Goal: Information Seeking & Learning: Learn about a topic

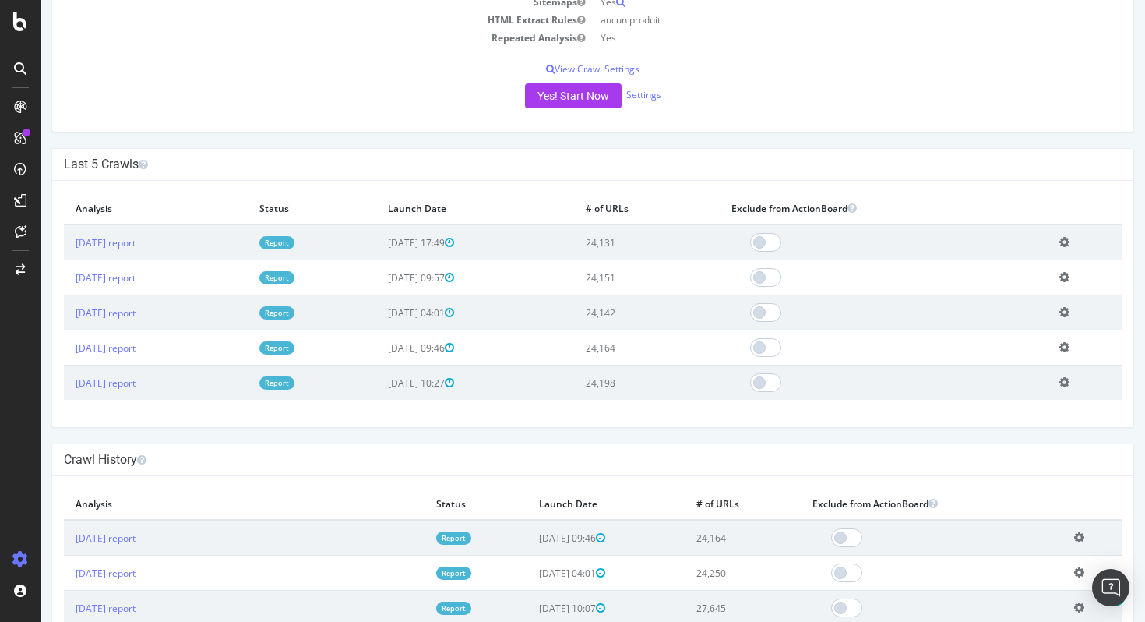
scroll to position [358, 0]
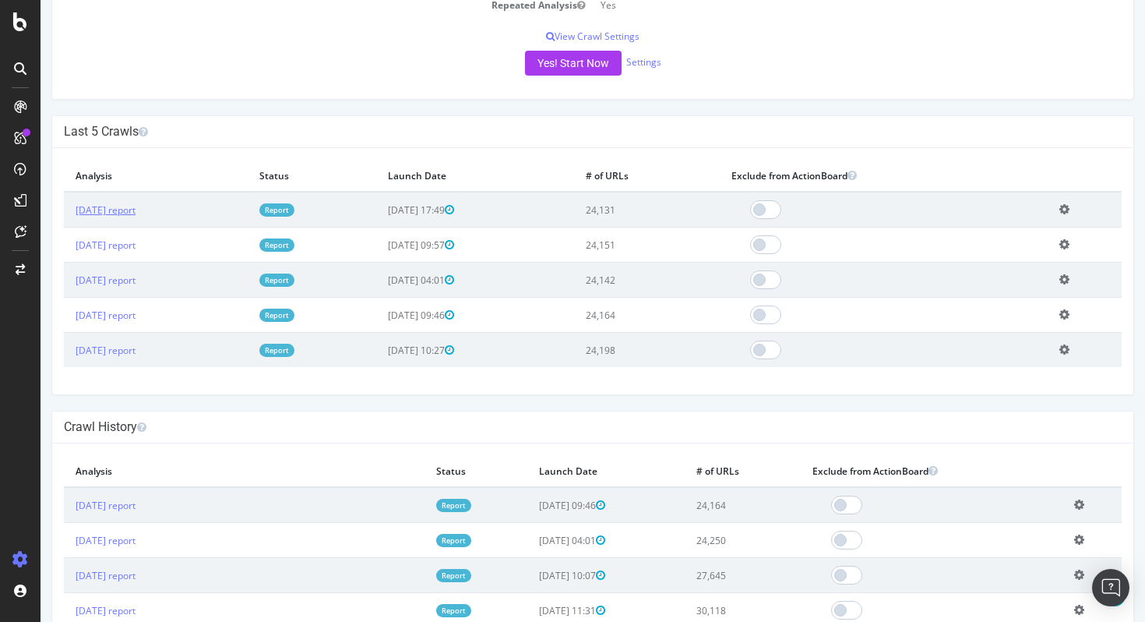
click at [157, 216] on td "[DATE] report" at bounding box center [156, 210] width 184 height 36
click at [136, 210] on link "[DATE] report" at bounding box center [106, 209] width 60 height 13
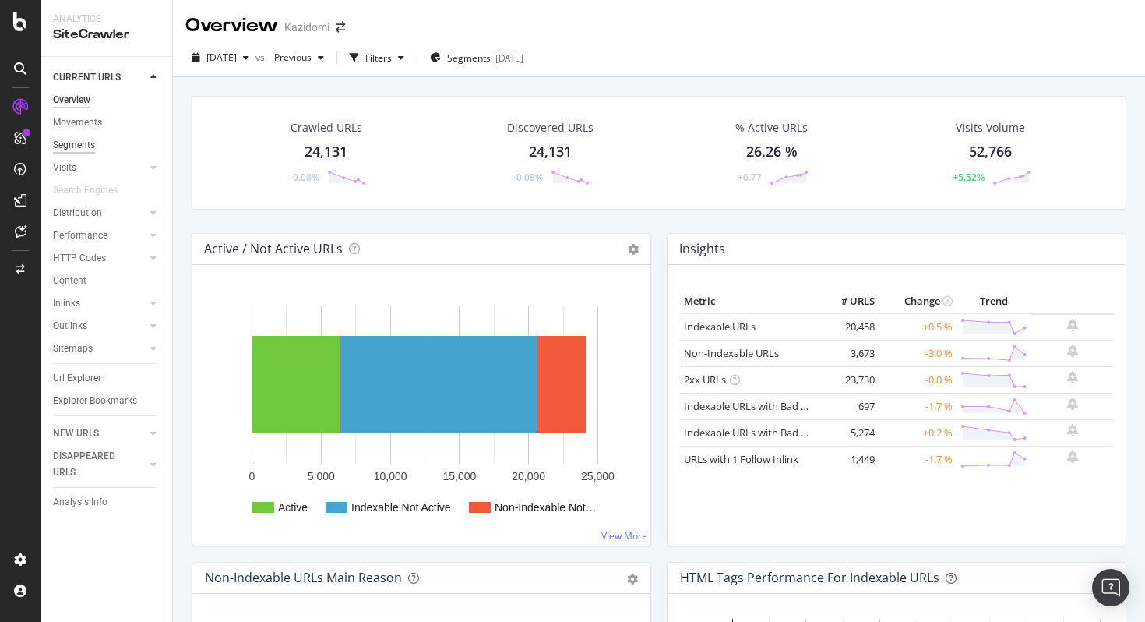
click at [79, 147] on div "Segments" at bounding box center [74, 145] width 42 height 16
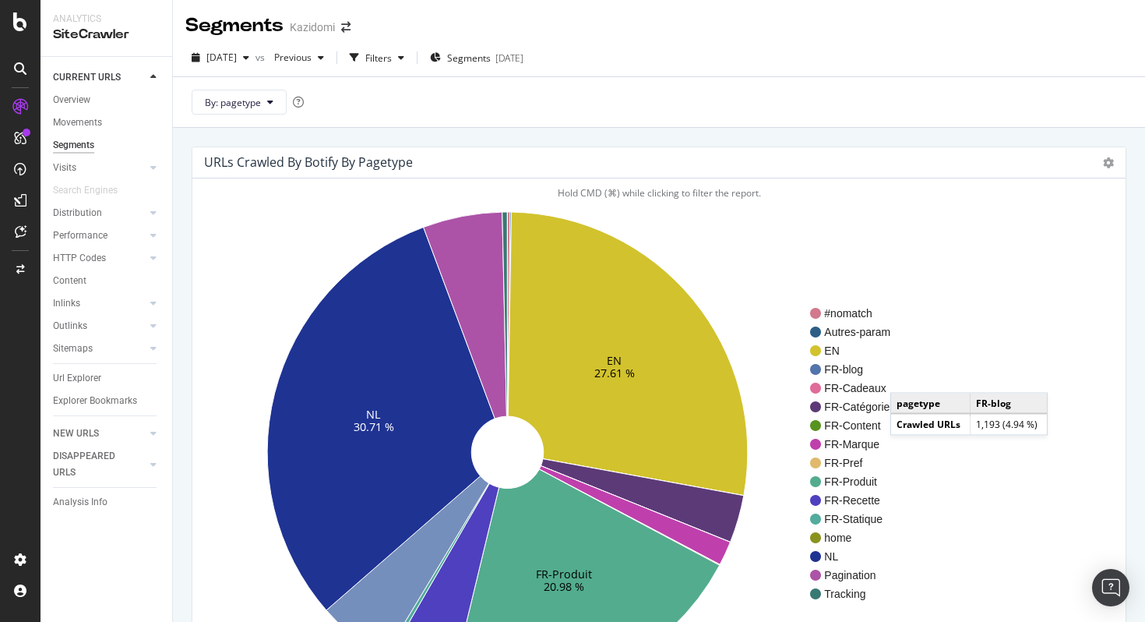
scroll to position [159, 0]
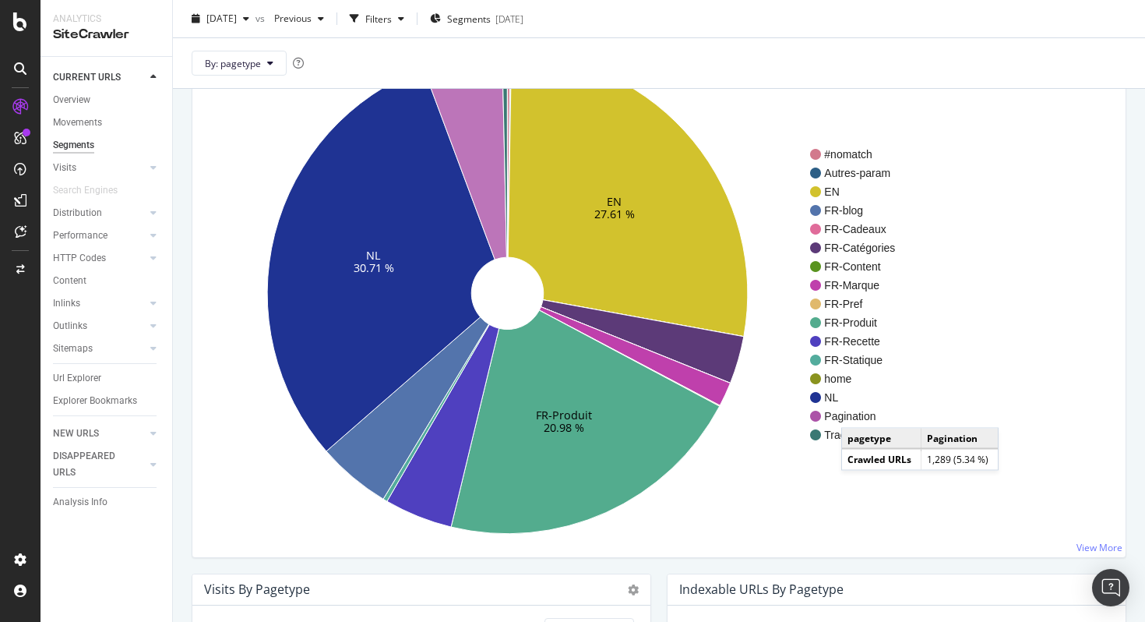
click at [856, 412] on span "Pagination" at bounding box center [859, 416] width 71 height 16
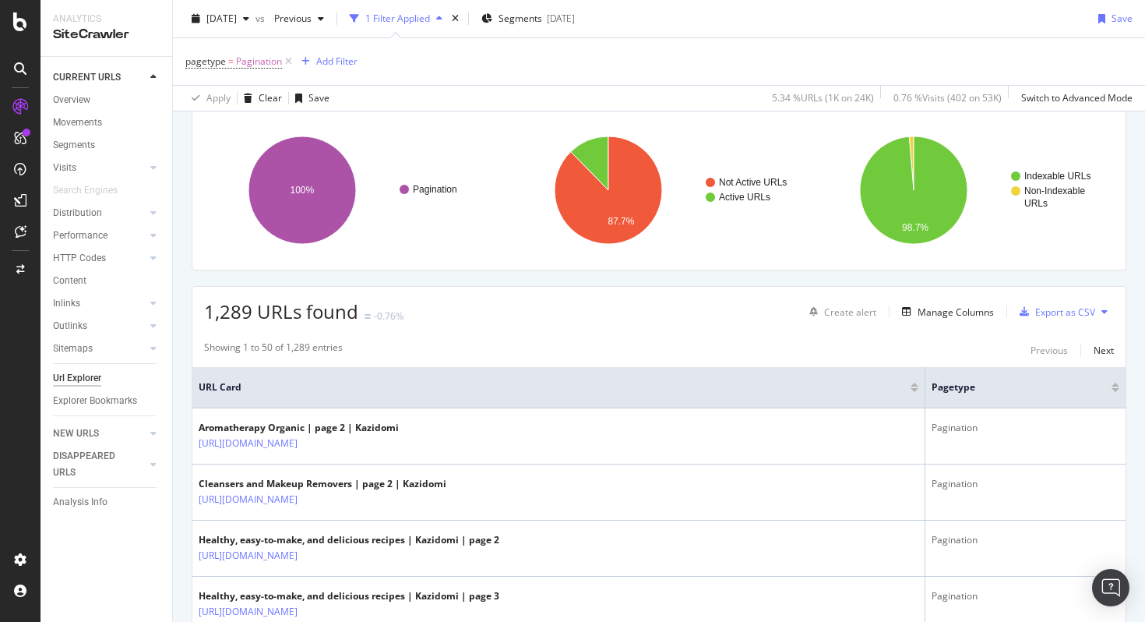
scroll to position [105, 0]
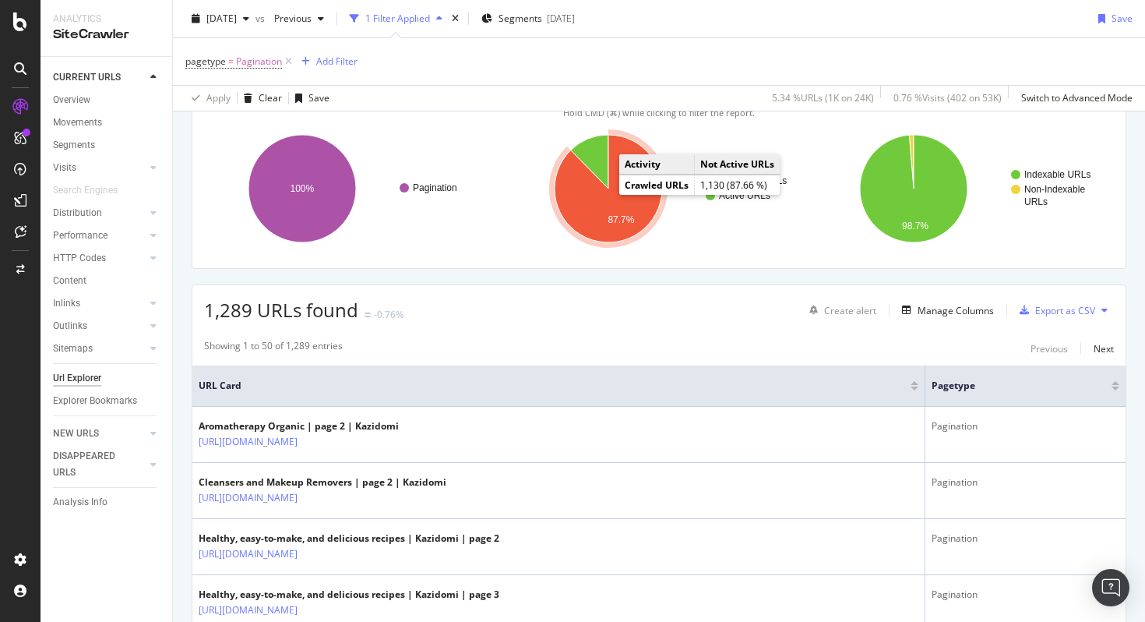
click at [608, 202] on icon "A chart." at bounding box center [609, 189] width 108 height 108
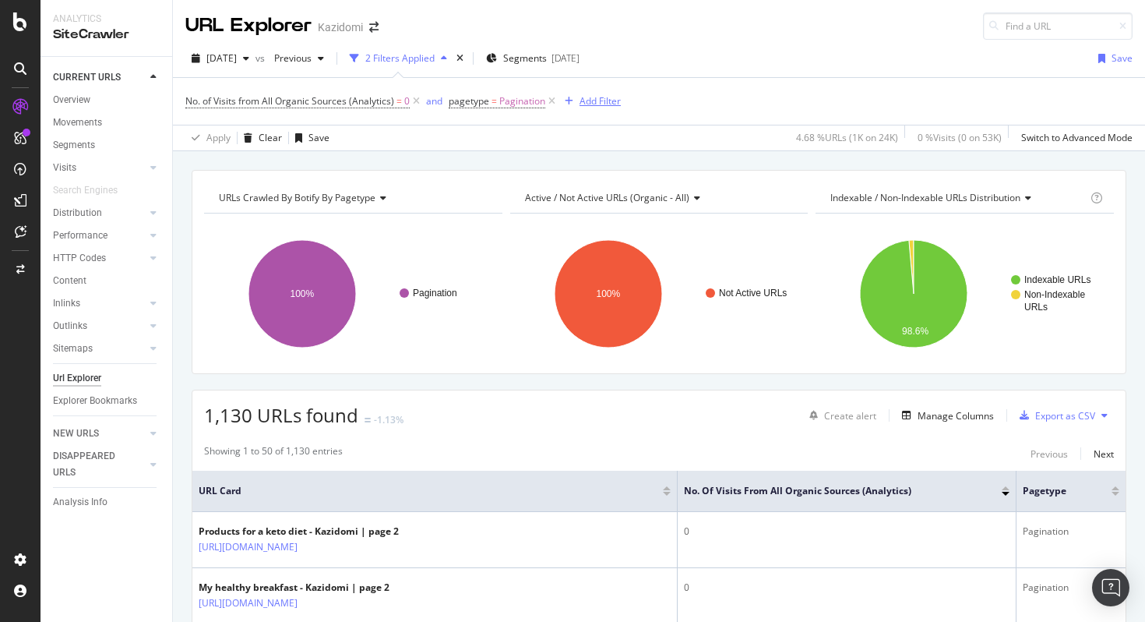
click at [594, 97] on div "Add Filter" at bounding box center [600, 100] width 41 height 13
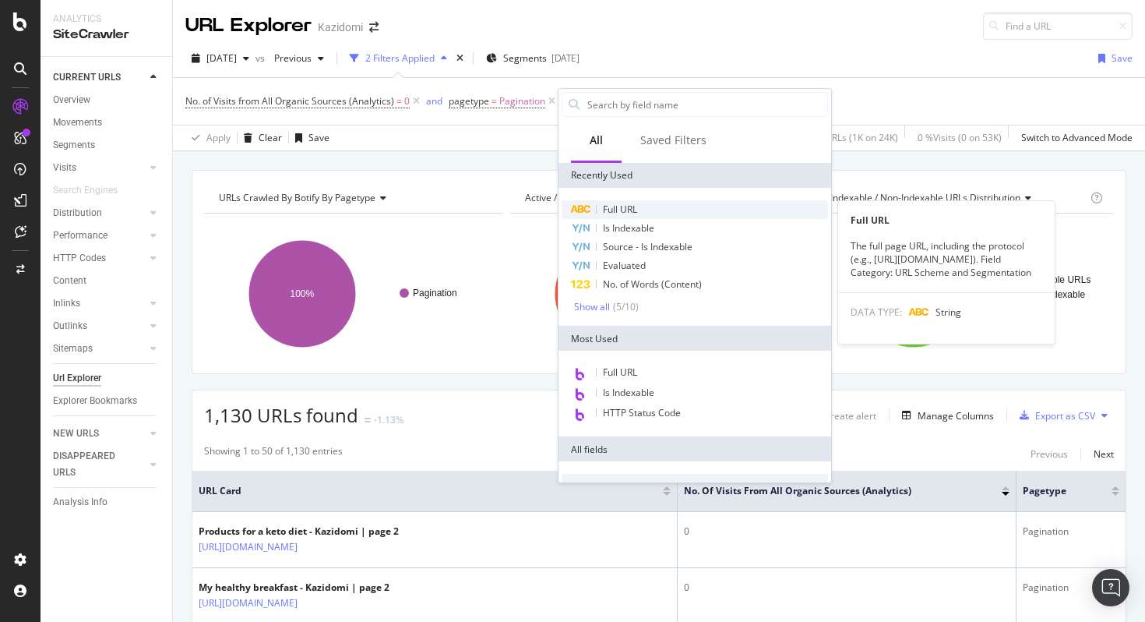
click at [664, 214] on div "Full URL" at bounding box center [695, 209] width 266 height 19
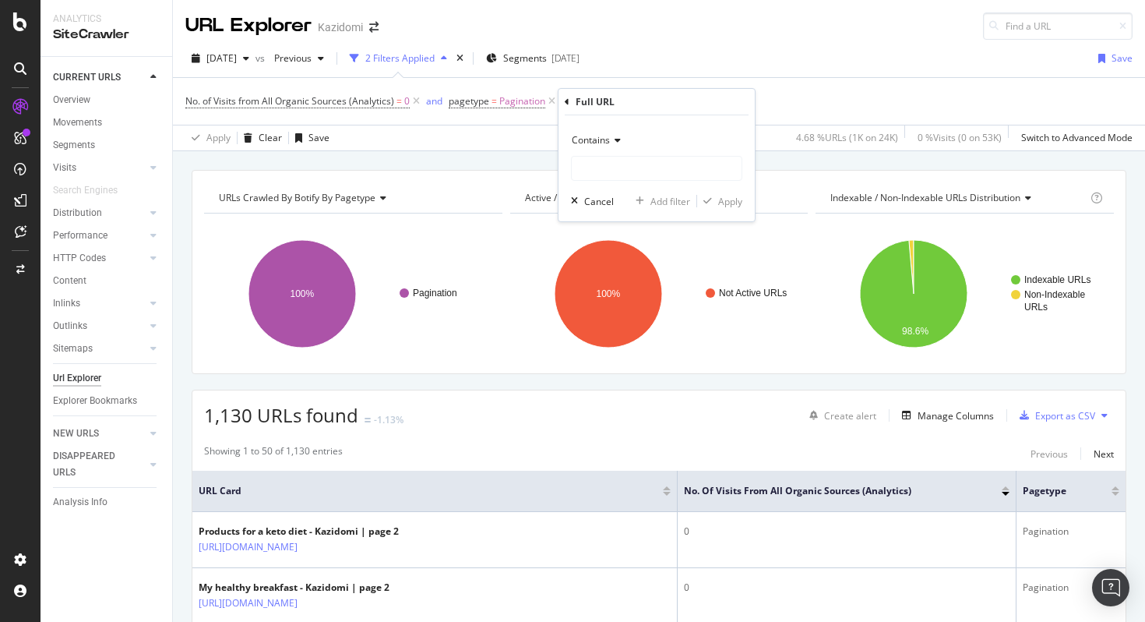
click at [614, 134] on div "Contains" at bounding box center [656, 140] width 171 height 25
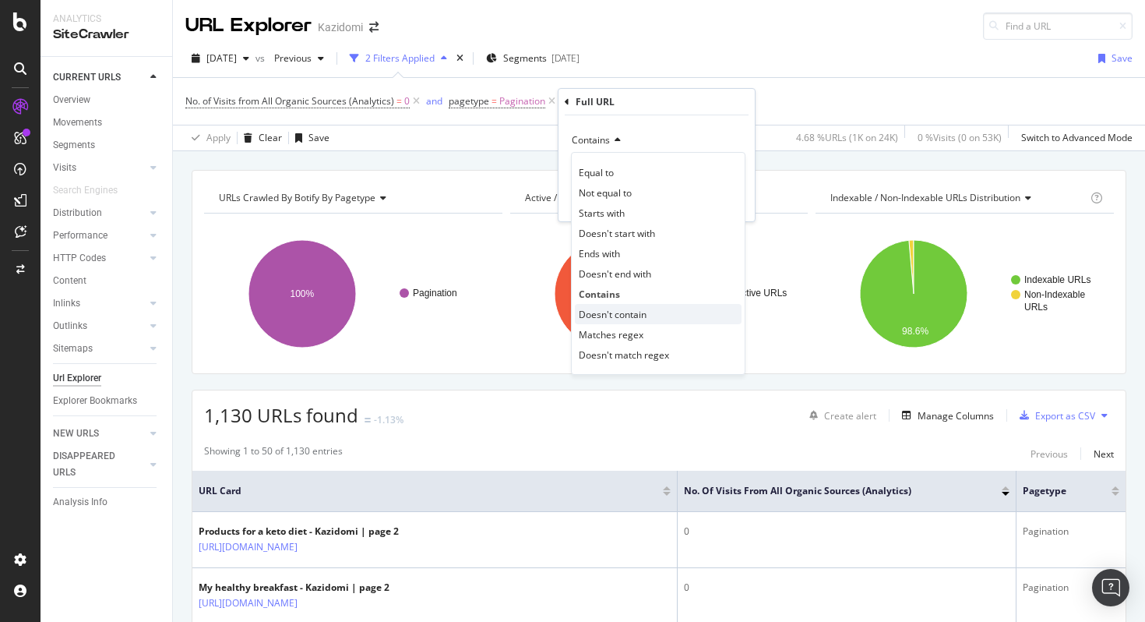
click at [643, 317] on span "Doesn't contain" at bounding box center [613, 314] width 68 height 13
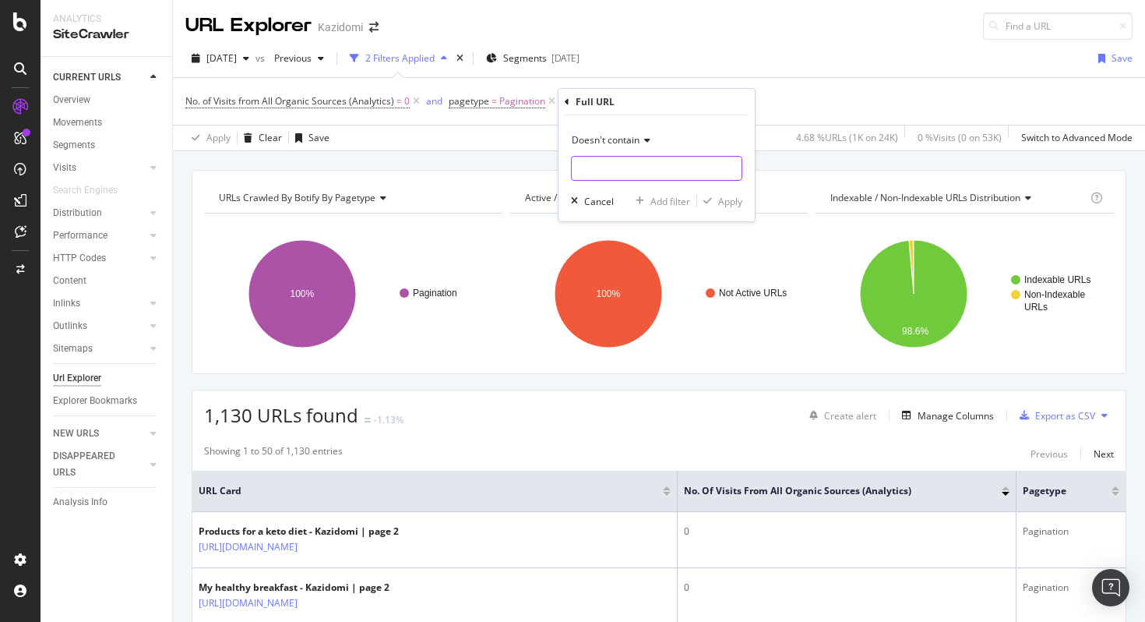
click at [630, 171] on input "text" at bounding box center [657, 168] width 170 height 25
type input "blog"
click at [725, 207] on div "Apply" at bounding box center [730, 201] width 24 height 13
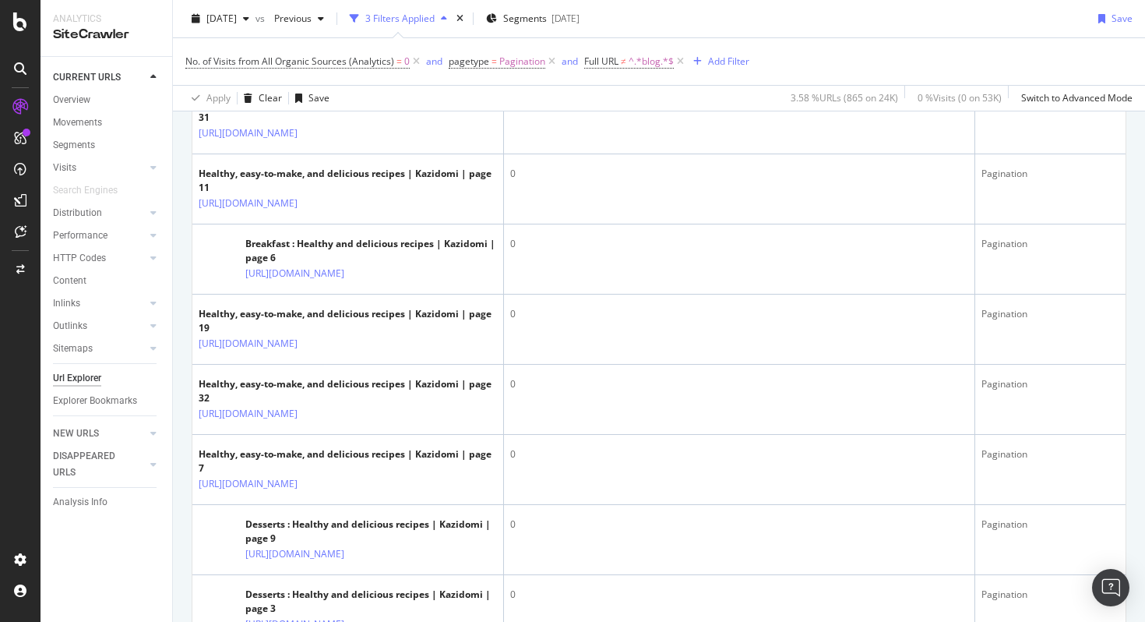
scroll to position [2686, 0]
click at [728, 61] on div "Add Filter" at bounding box center [728, 61] width 41 height 13
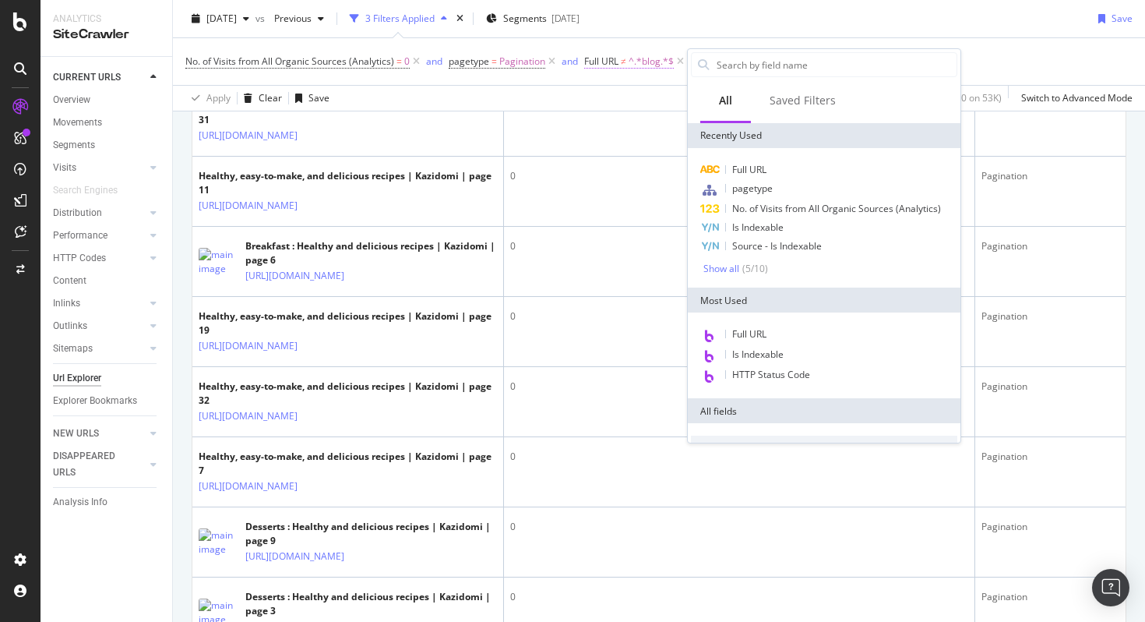
click at [629, 62] on span "^.*blog.*$" at bounding box center [651, 62] width 45 height 22
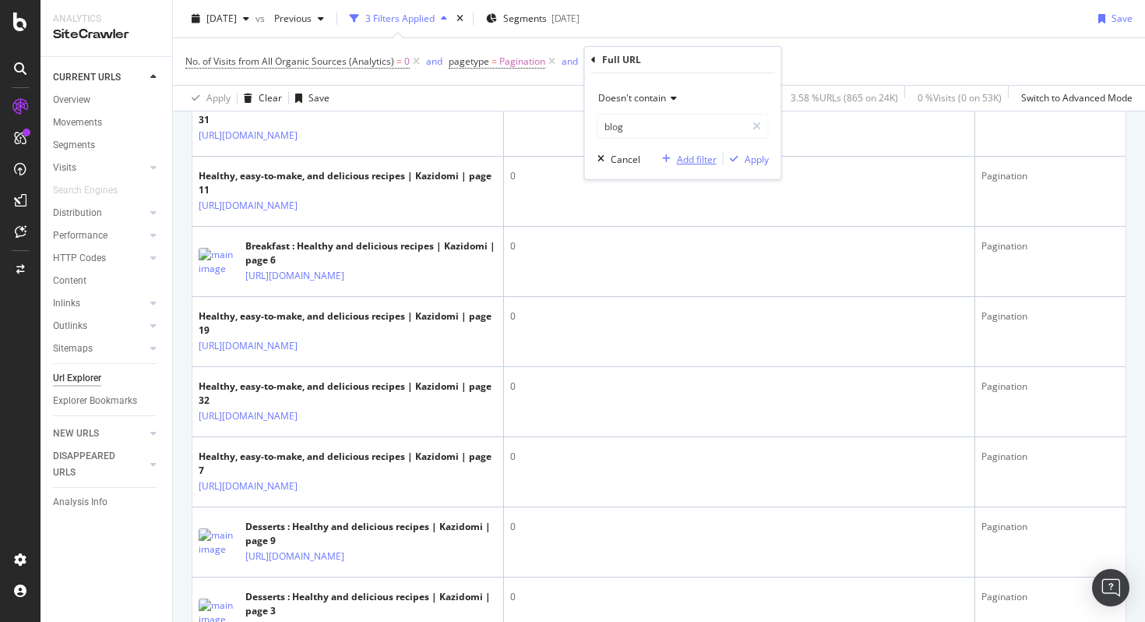
click at [675, 160] on div "button" at bounding box center [666, 158] width 21 height 9
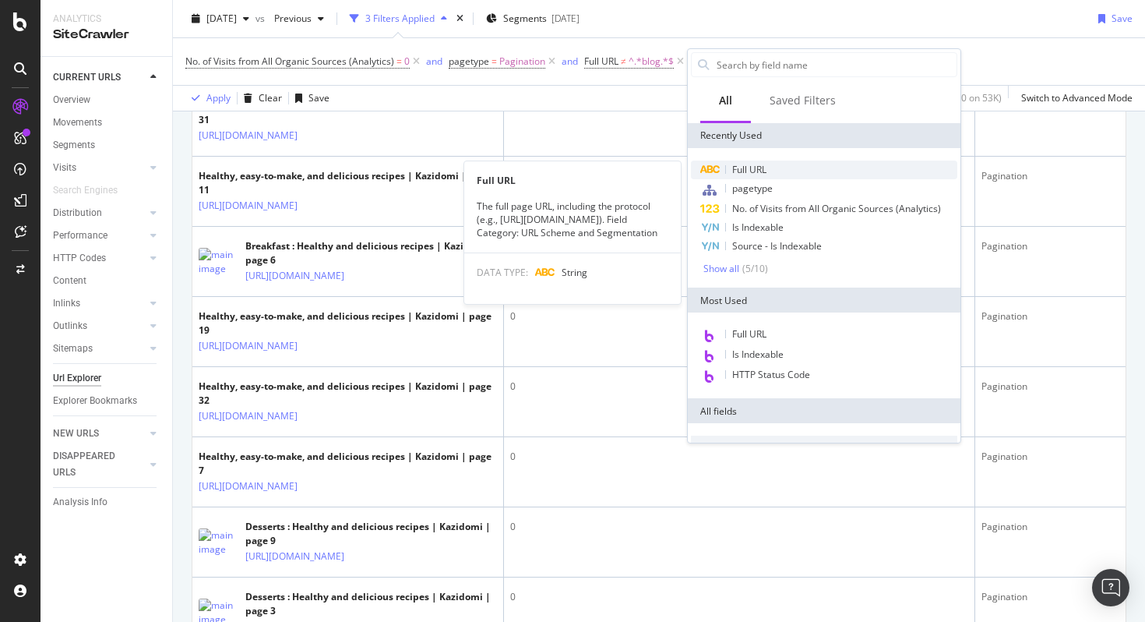
click at [731, 165] on div "Full URL" at bounding box center [824, 169] width 266 height 19
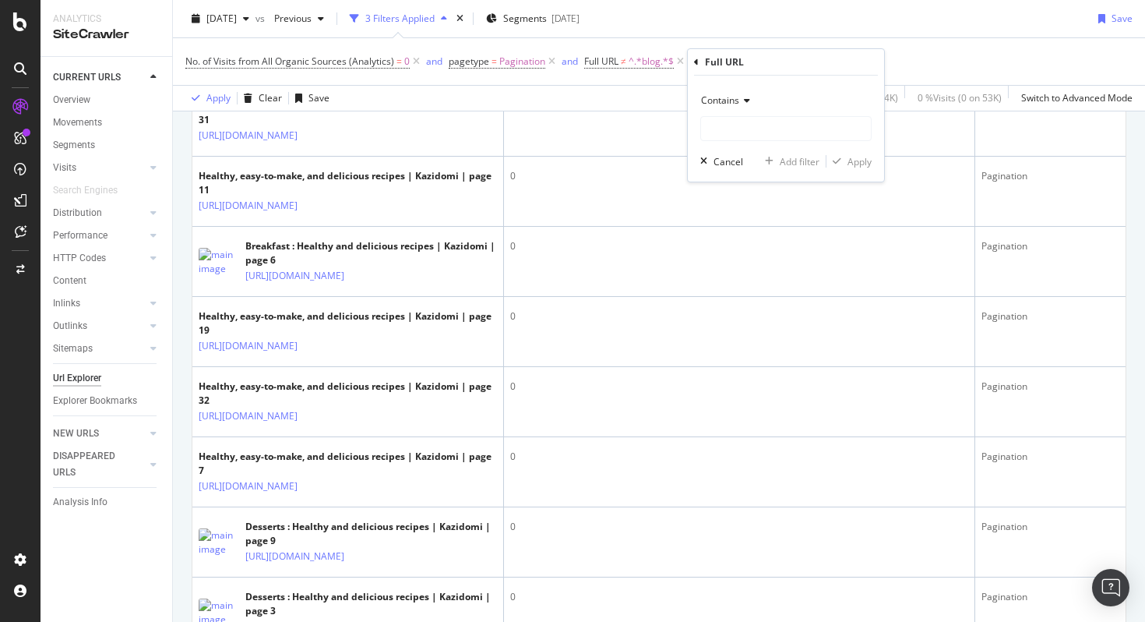
click at [740, 104] on icon at bounding box center [744, 100] width 11 height 9
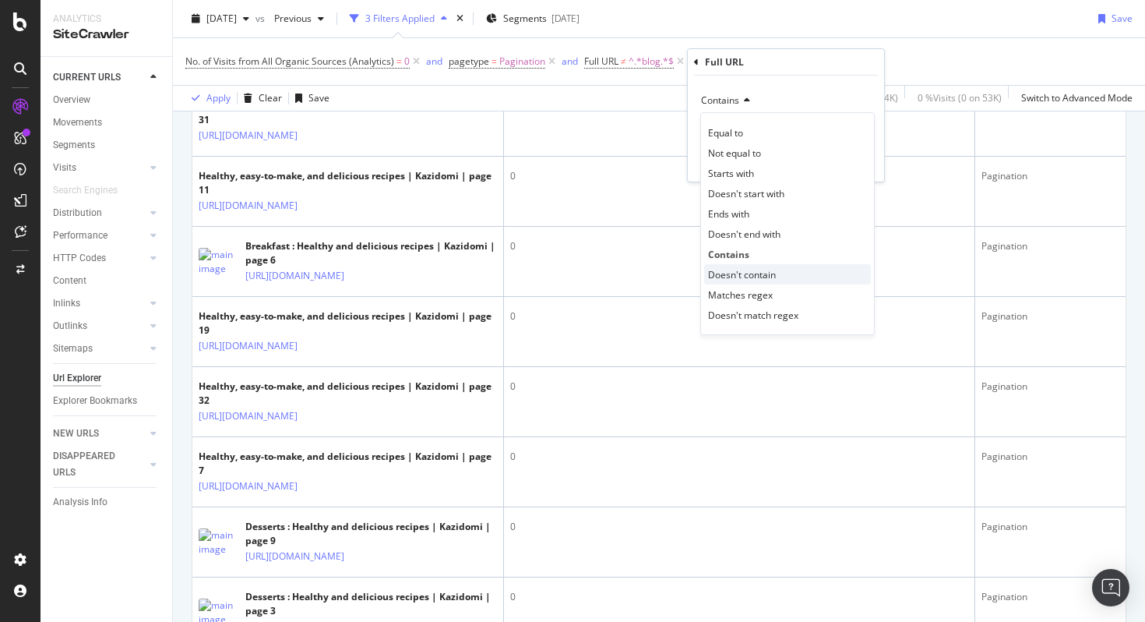
click at [757, 273] on span "Doesn't contain" at bounding box center [742, 274] width 68 height 13
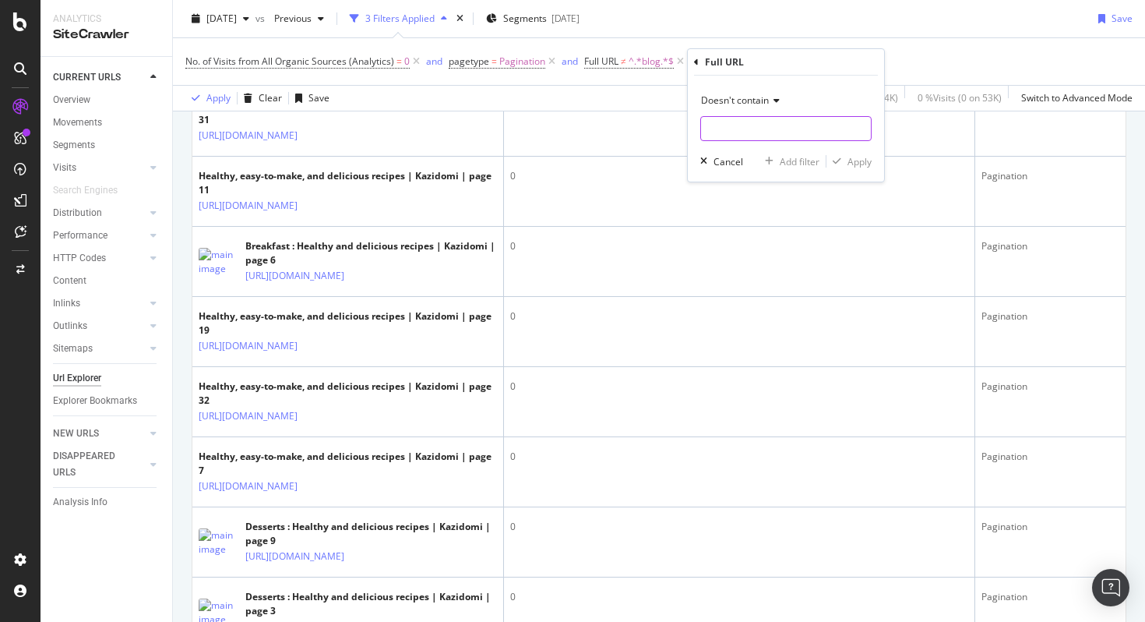
click at [749, 132] on input "text" at bounding box center [786, 128] width 170 height 25
type input "recipe"
click at [862, 164] on div "Apply" at bounding box center [860, 161] width 24 height 13
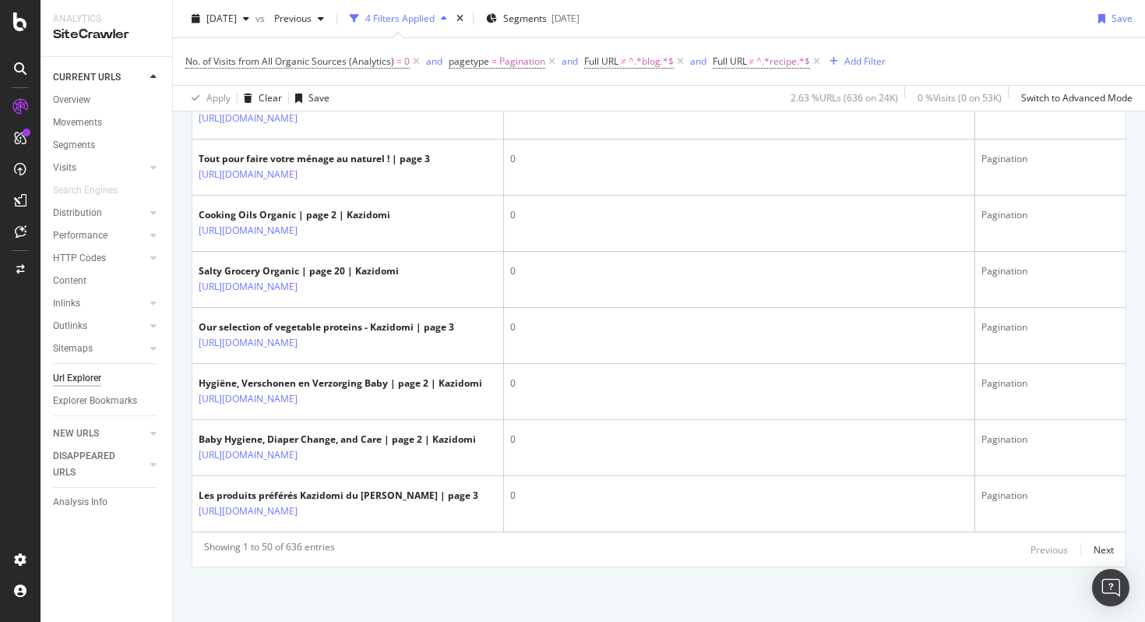
scroll to position [3063, 0]
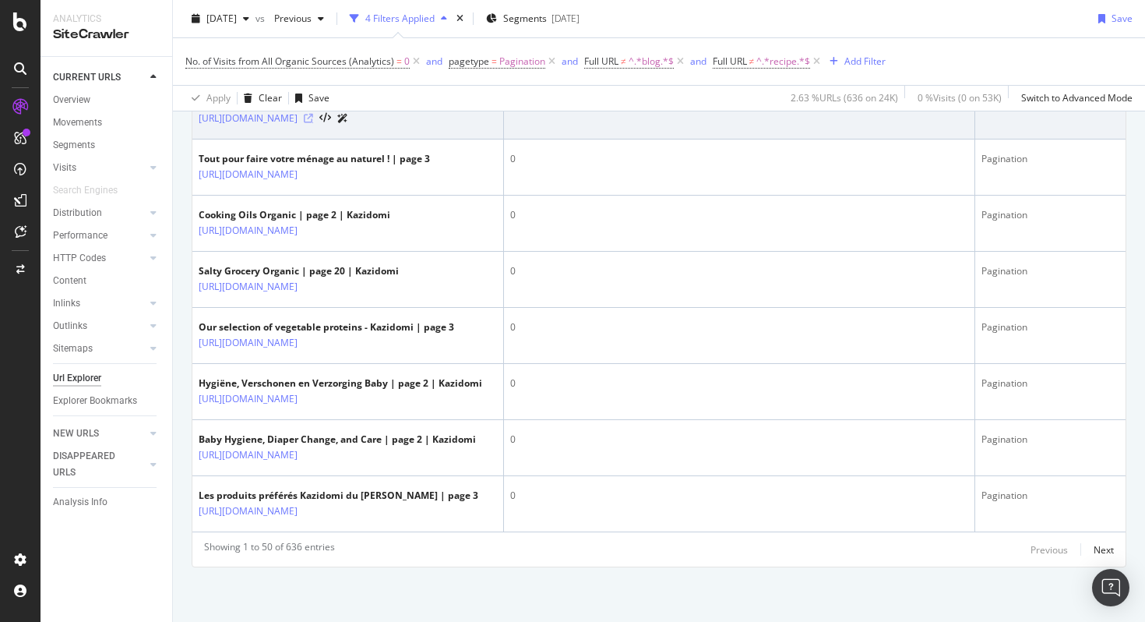
click at [313, 123] on icon at bounding box center [308, 118] width 9 height 9
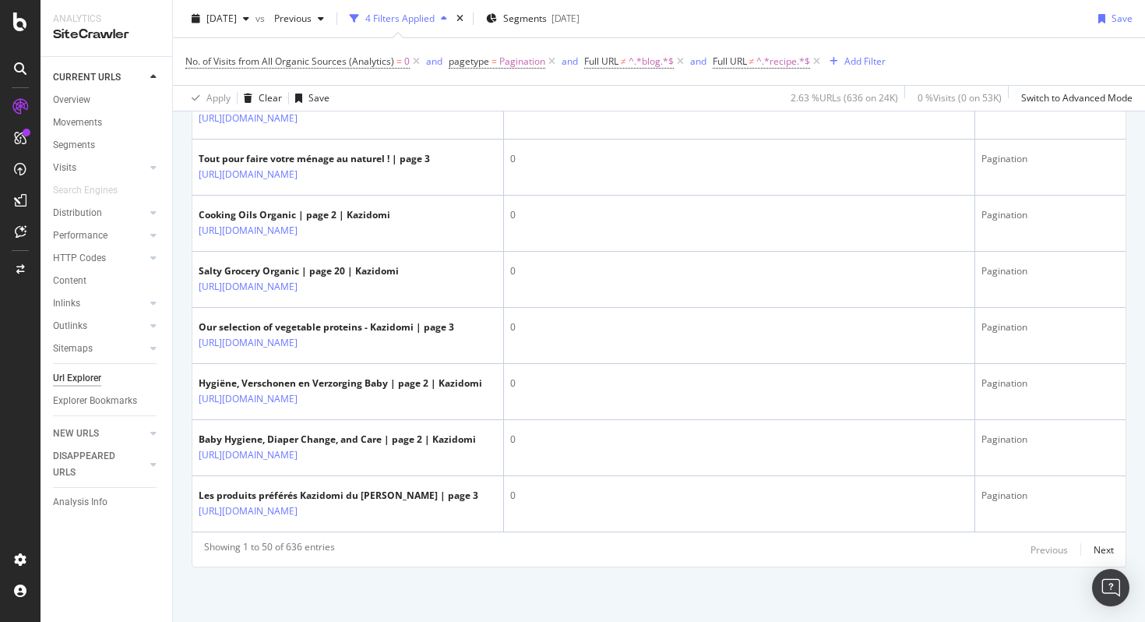
scroll to position [3596, 0]
click at [1109, 550] on div "Next" at bounding box center [1104, 549] width 20 height 13
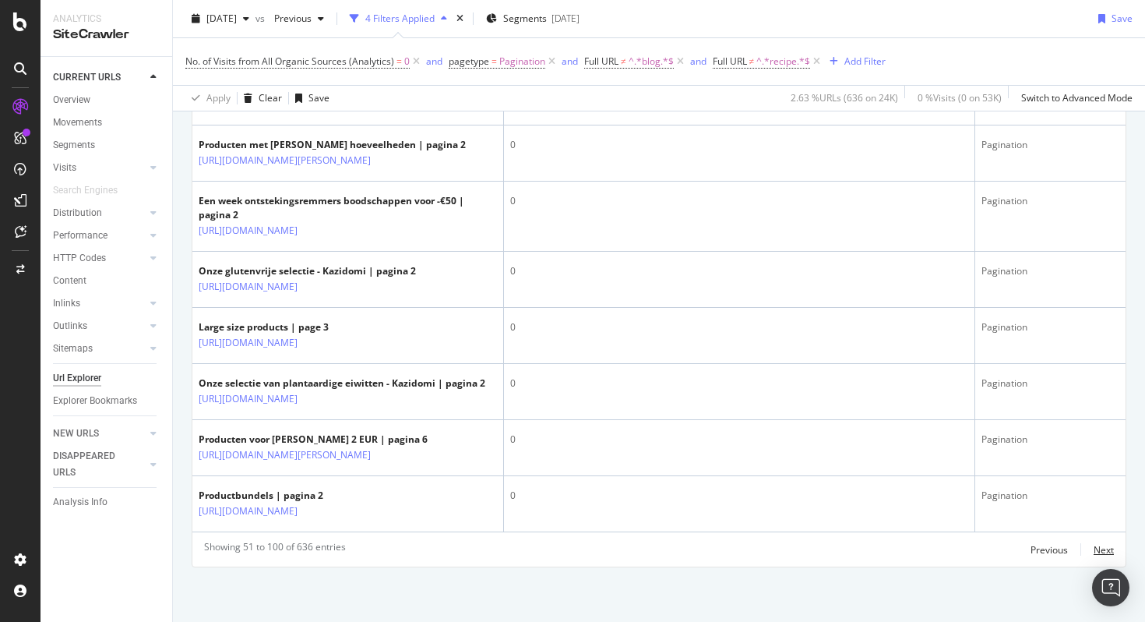
scroll to position [3641, 0]
click at [1098, 549] on div "Next" at bounding box center [1104, 549] width 20 height 13
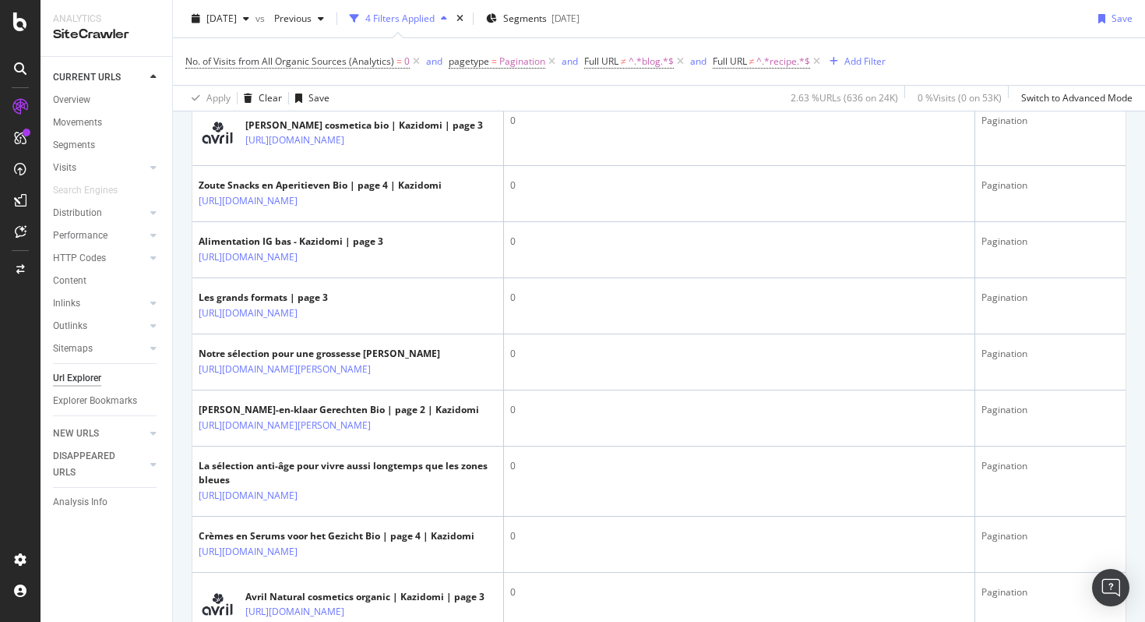
scroll to position [2107, 0]
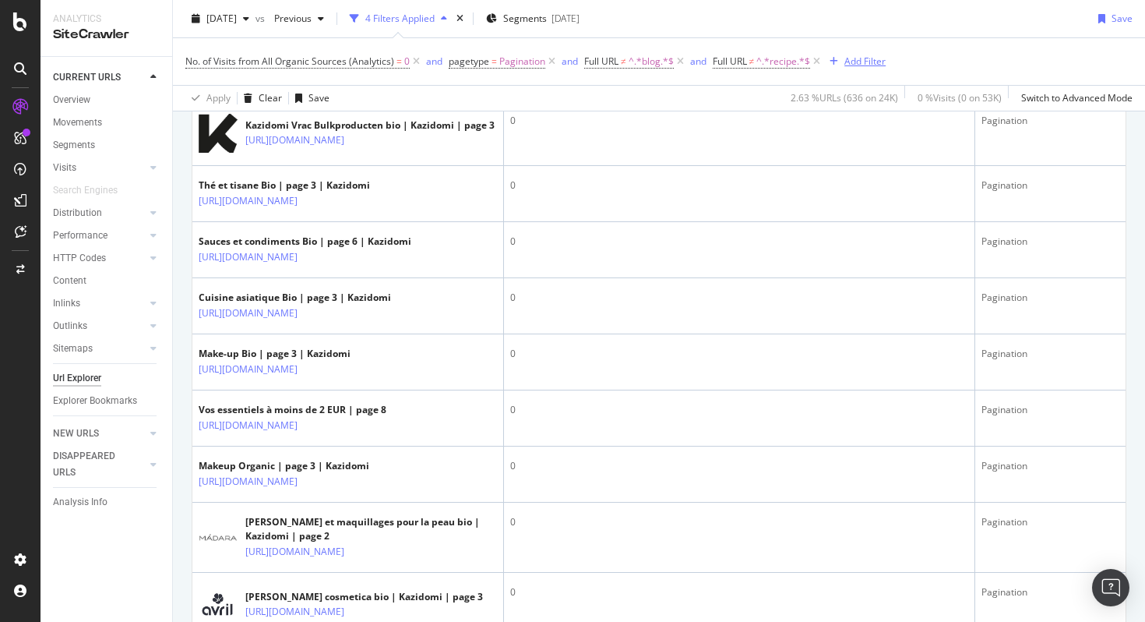
click at [864, 55] on div "Add Filter" at bounding box center [865, 61] width 41 height 13
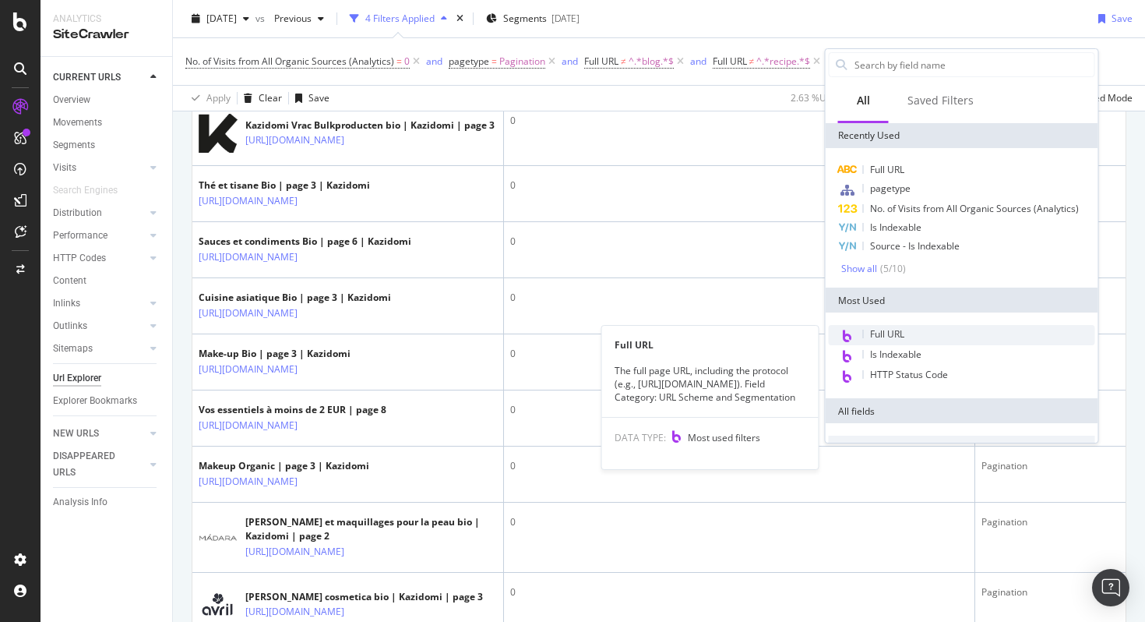
click at [919, 335] on div "Full URL" at bounding box center [962, 335] width 266 height 20
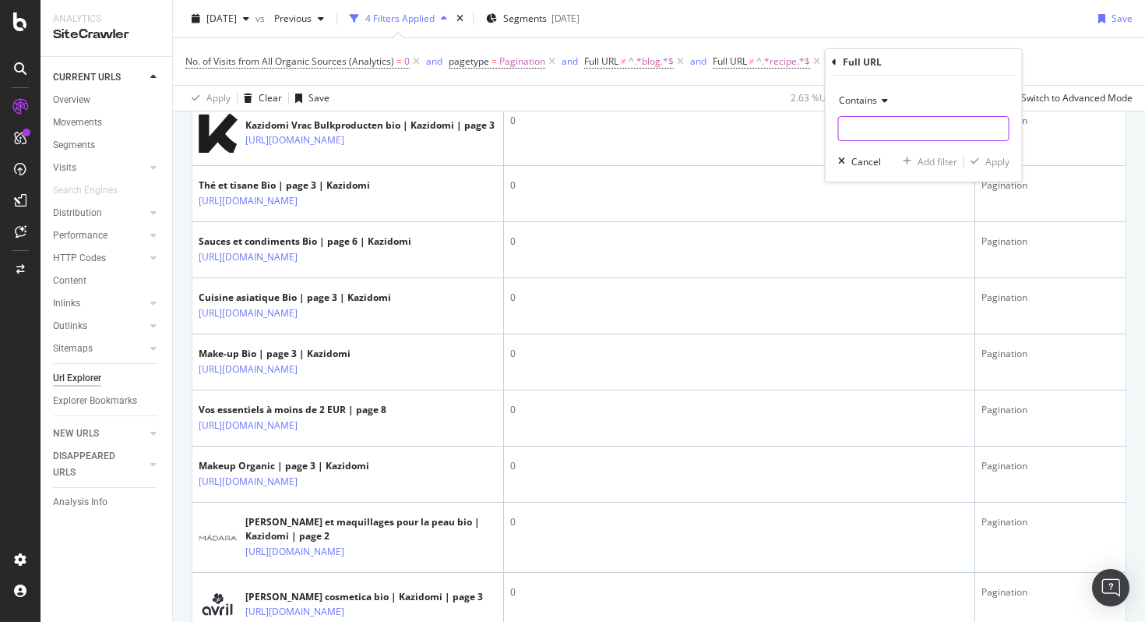
click at [884, 128] on input "text" at bounding box center [924, 128] width 170 height 25
type input "marque"
click at [990, 158] on div "Apply" at bounding box center [998, 161] width 24 height 13
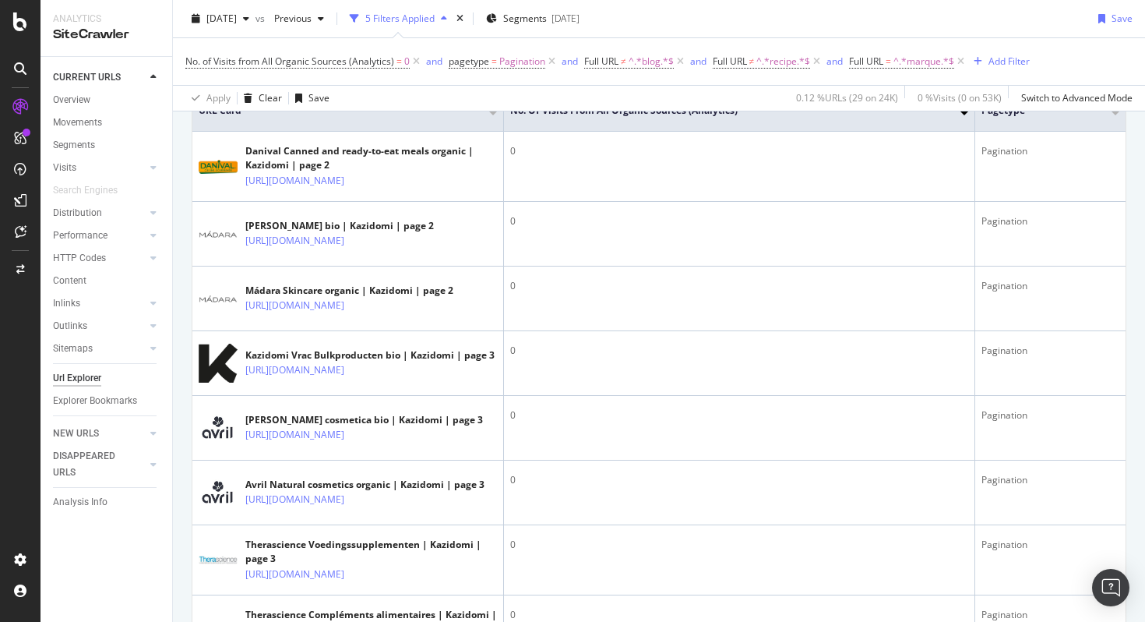
scroll to position [202, 0]
